Goal: Find specific page/section: Find specific page/section

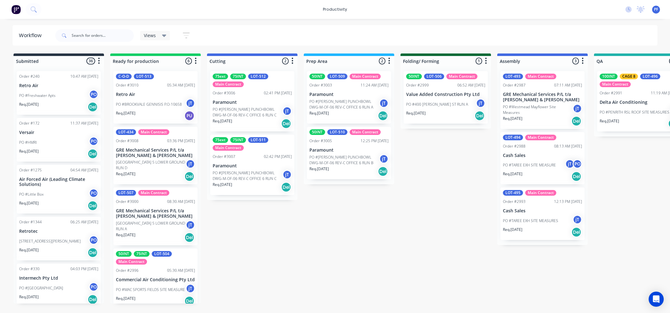
scroll to position [0, 281]
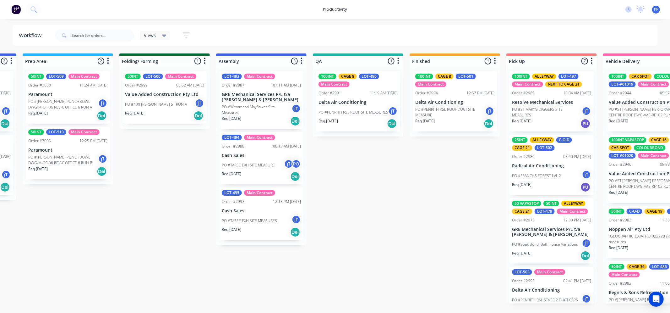
click at [430, 107] on p "PO #PENRITH RSL ROOF DUCT SITE MEASURE" at bounding box center [450, 111] width 70 height 11
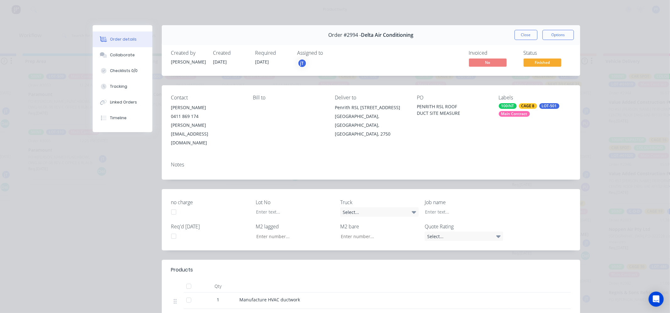
click at [527, 104] on div "CAGE 8" at bounding box center [528, 106] width 18 height 6
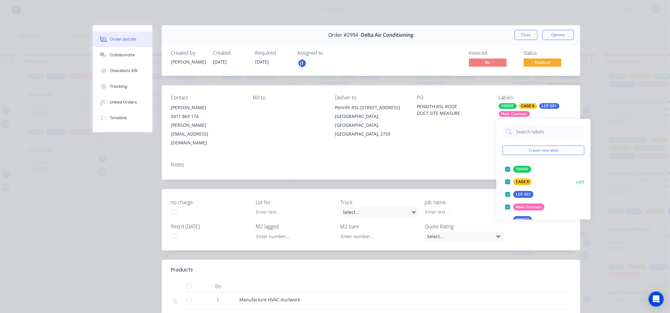
click at [518, 181] on div "CAGE 8" at bounding box center [523, 181] width 18 height 7
click at [526, 134] on input "text" at bounding box center [549, 131] width 66 height 13
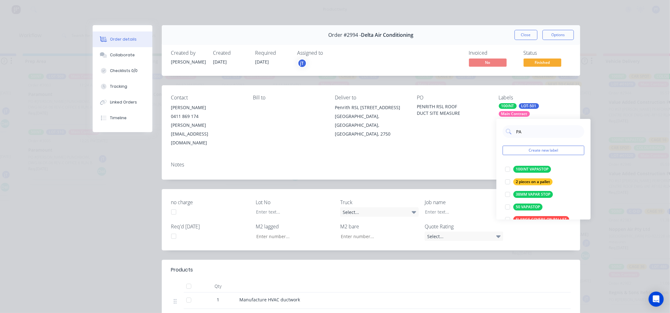
scroll to position [70, 0]
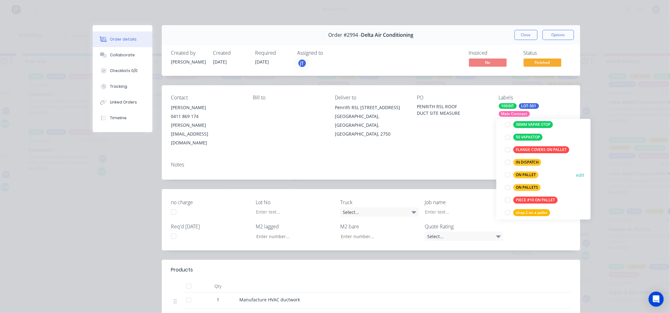
type input "PA"
click at [519, 172] on div "ON PALLET" at bounding box center [526, 174] width 25 height 7
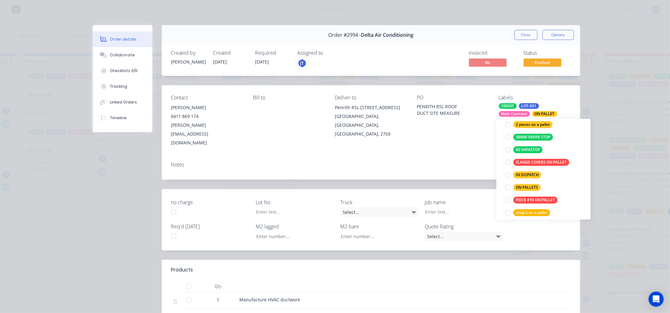
scroll to position [0, 0]
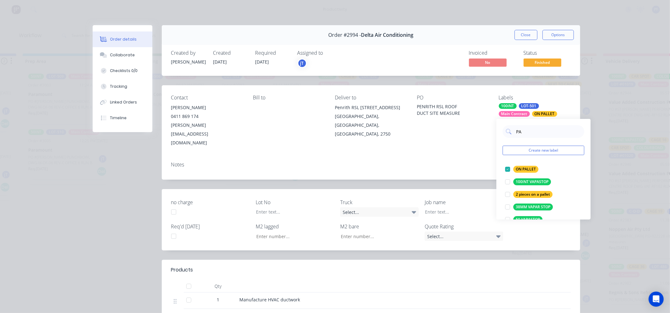
click at [465, 138] on div "Contact Darren Becroft 0411 869 174 darren@traminernsw.com Bill to Deliver to P…" at bounding box center [371, 120] width 418 height 71
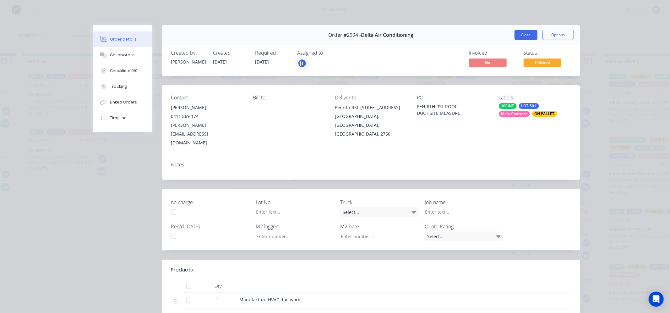
click at [518, 30] on button "Close" at bounding box center [526, 35] width 23 height 10
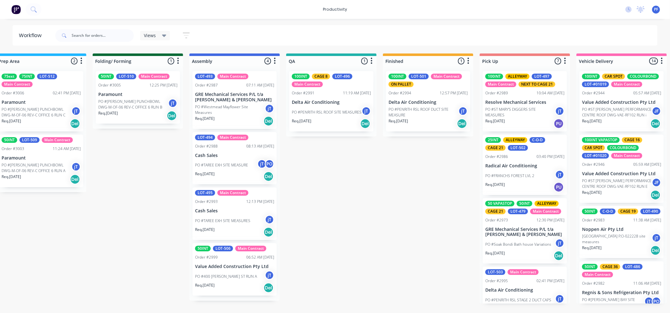
scroll to position [0, 312]
